Goal: Check status: Check status

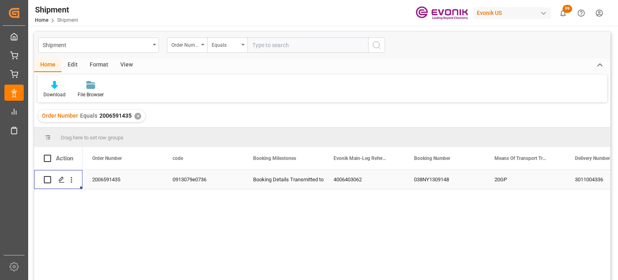
click at [135, 116] on div "✕" at bounding box center [137, 116] width 7 height 7
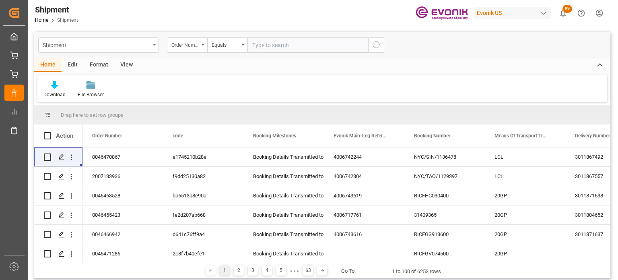
click at [266, 48] on input "text" at bounding box center [308, 44] width 121 height 15
type input "2006591429"
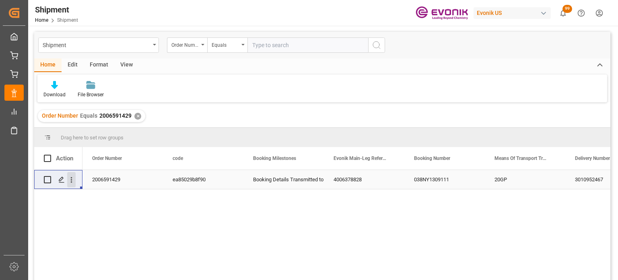
click at [70, 182] on icon "open menu" at bounding box center [71, 179] width 8 height 8
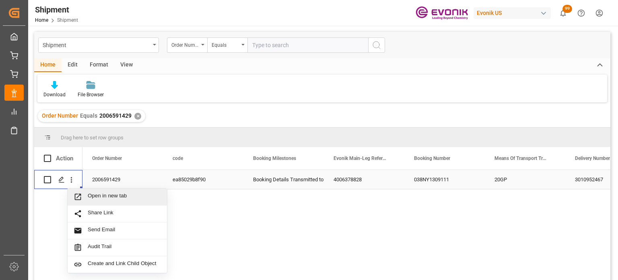
click at [93, 199] on span "Open in new tab" at bounding box center [124, 196] width 73 height 8
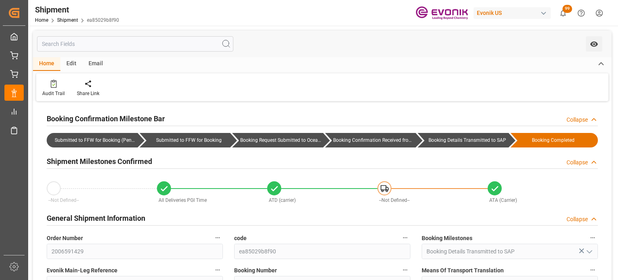
type input "[DATE]"
type input "[DATE] 20:38"
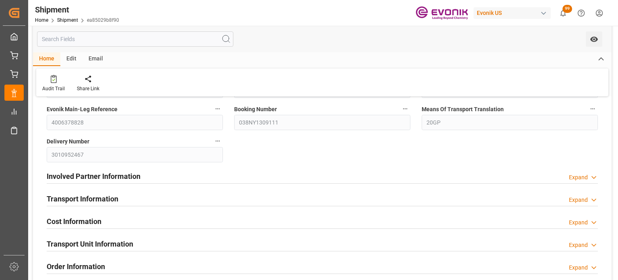
click at [592, 197] on icon at bounding box center [594, 200] width 8 height 8
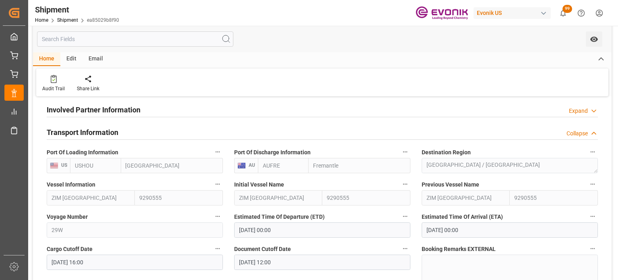
scroll to position [241, 0]
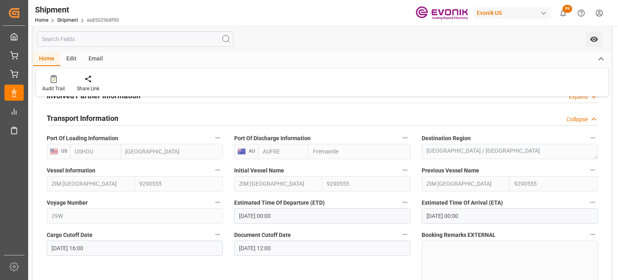
click at [217, 167] on icon "button" at bounding box center [218, 170] width 6 height 6
click at [221, 171] on icon at bounding box center [223, 170] width 8 height 8
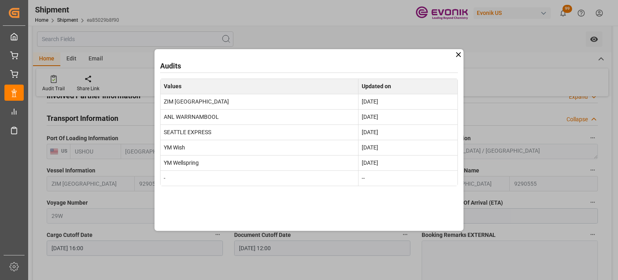
click at [454, 54] on div "Audits Values Updated on ZIM NEWARK Nov 14, 2024 ANL WARRNAMBOOL Nov 12, 2024 S…" at bounding box center [309, 140] width 309 height 182
click at [460, 60] on div "Audits Values Updated on ZIM NEWARK Nov 14, 2024 ANL WARRNAMBOOL Nov 12, 2024 S…" at bounding box center [309, 140] width 309 height 182
click at [459, 58] on icon at bounding box center [458, 54] width 8 height 8
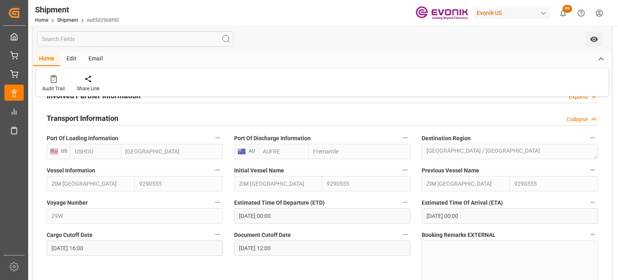
click at [408, 169] on icon "button" at bounding box center [405, 170] width 6 height 6
click at [413, 170] on icon at bounding box center [411, 170] width 8 height 8
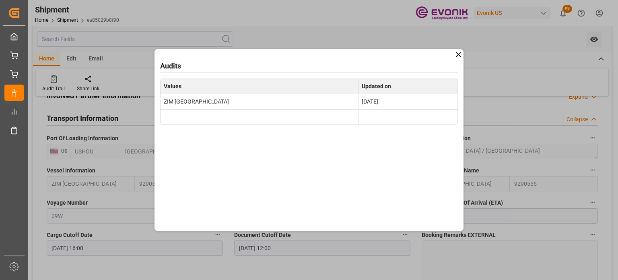
click at [457, 55] on icon at bounding box center [458, 54] width 8 height 8
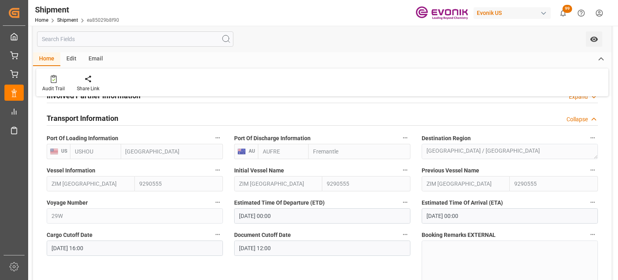
click at [218, 170] on icon "button" at bounding box center [218, 170] width 6 height 6
click at [234, 173] on li "Audits" at bounding box center [233, 169] width 41 height 13
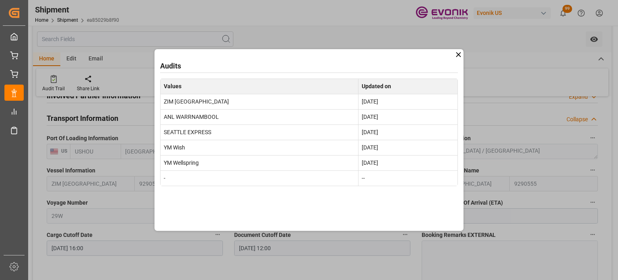
click at [456, 56] on icon at bounding box center [458, 54] width 8 height 8
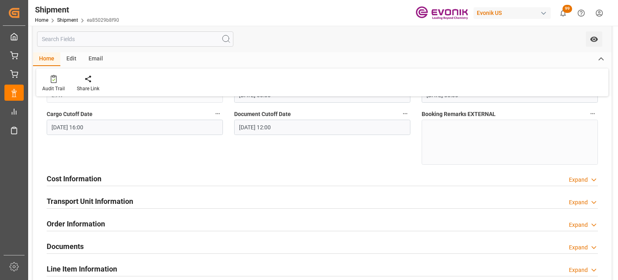
scroll to position [402, 0]
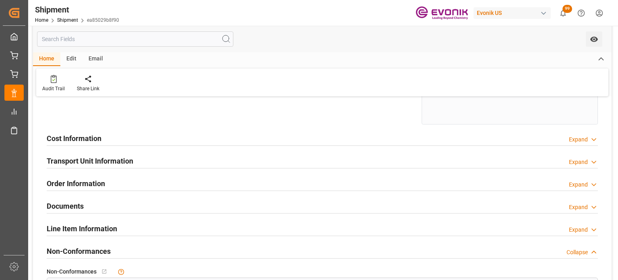
click at [197, 164] on div "Transport Unit Information Expand" at bounding box center [322, 160] width 551 height 15
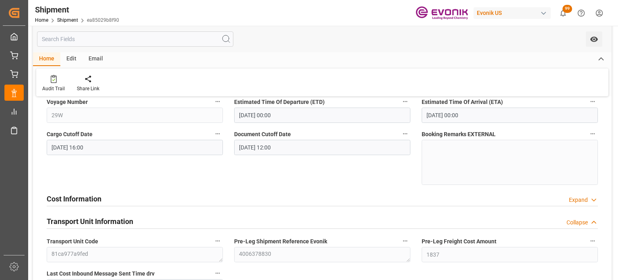
scroll to position [282, 0]
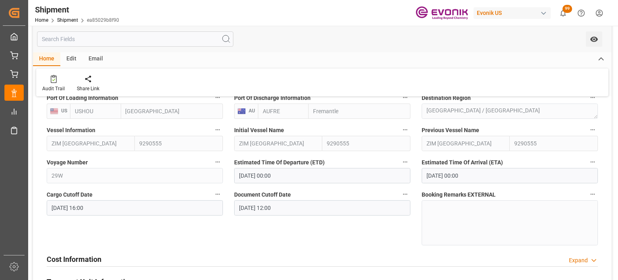
click at [219, 193] on icon "button" at bounding box center [218, 194] width 6 height 6
click at [234, 191] on li "Audits" at bounding box center [233, 194] width 41 height 13
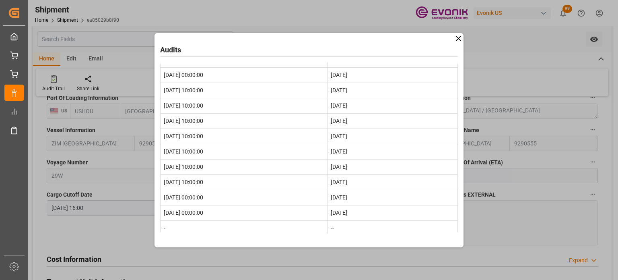
scroll to position [42, 0]
click at [122, 251] on div "Audits Values Updated on 2024-11-25 16:00:00 Nov 15, 2024 2024-12-05 10:00:00 N…" at bounding box center [309, 140] width 618 height 280
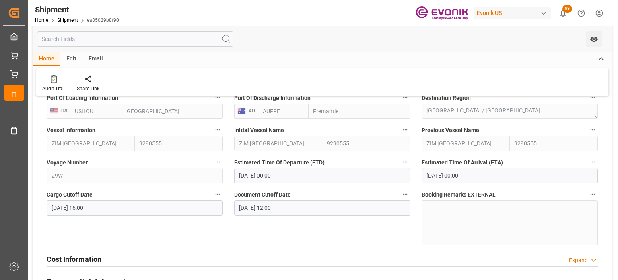
click at [594, 126] on icon "button" at bounding box center [593, 129] width 6 height 6
click at [594, 128] on li "Audits" at bounding box center [591, 129] width 41 height 13
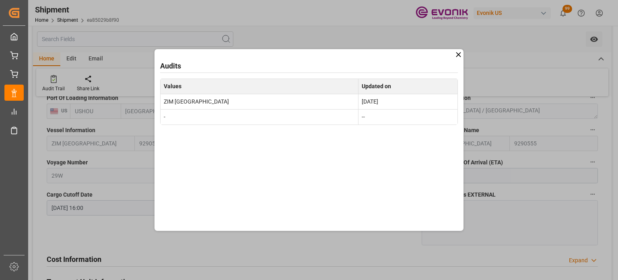
click at [462, 56] on icon at bounding box center [458, 54] width 8 height 8
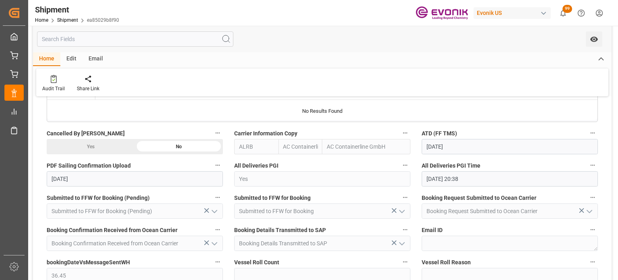
scroll to position [765, 0]
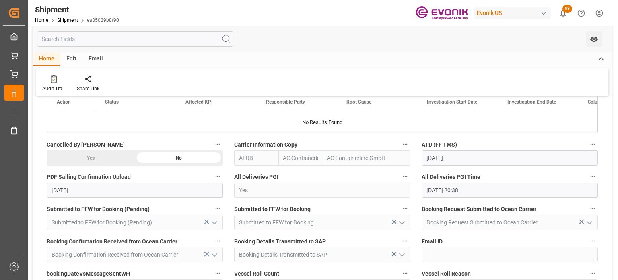
click at [403, 144] on icon "button" at bounding box center [405, 144] width 6 height 6
click at [411, 144] on icon at bounding box center [410, 143] width 7 height 7
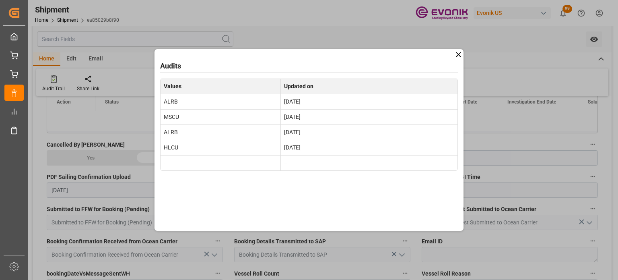
click at [460, 56] on icon at bounding box center [458, 54] width 5 height 5
